Goal: Information Seeking & Learning: Learn about a topic

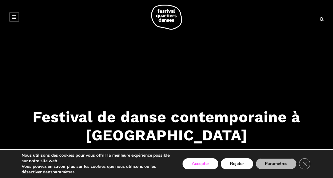
click at [201, 165] on button "Accepter" at bounding box center [200, 163] width 36 height 11
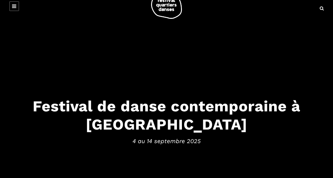
scroll to position [20, 0]
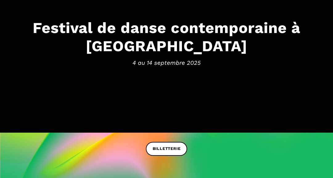
scroll to position [89, 0]
click at [198, 49] on h3 "Festival de danse contemporaine à [GEOGRAPHIC_DATA]" at bounding box center [166, 37] width 320 height 36
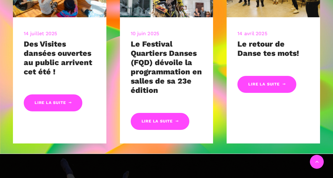
scroll to position [316, 0]
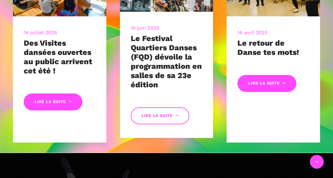
click at [159, 120] on link "Lire la suite" at bounding box center [160, 115] width 59 height 17
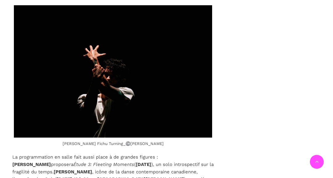
scroll to position [1888, 0]
